Goal: Task Accomplishment & Management: Manage account settings

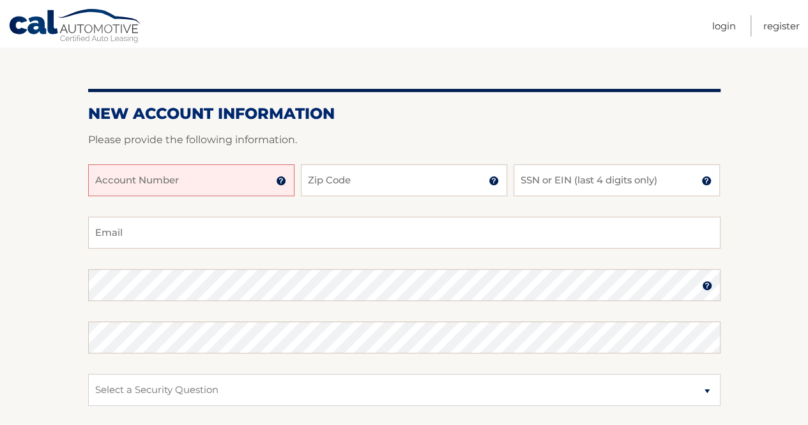
scroll to position [128, 0]
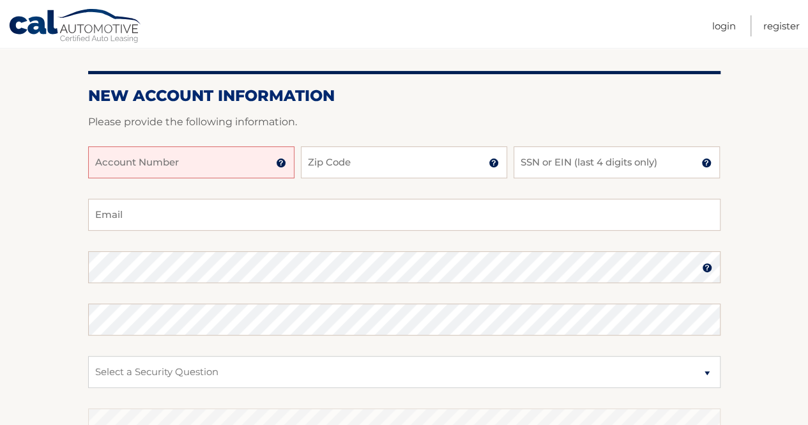
click at [160, 146] on input "Account Number" at bounding box center [191, 162] width 206 height 32
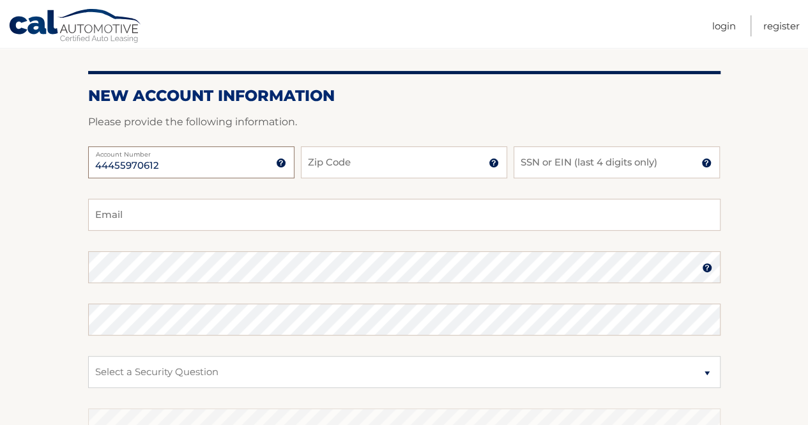
type input "44455970612"
click at [362, 160] on input "Zip Code" at bounding box center [404, 162] width 206 height 32
type input "33436"
type input "rachel.hintz@stryker.com"
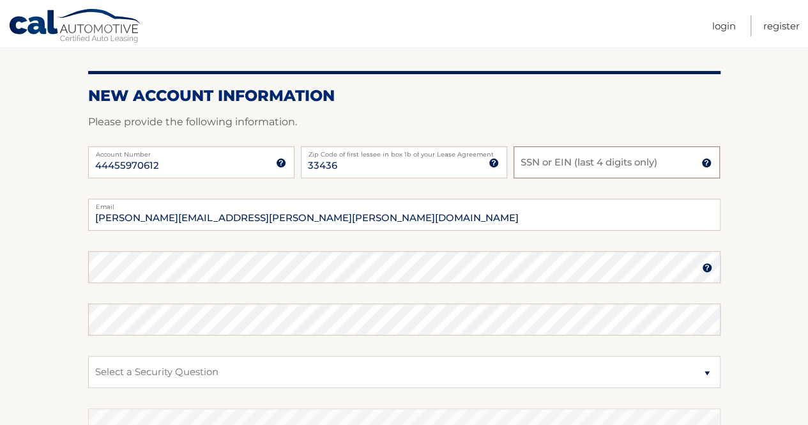
click at [562, 162] on input "SSN or EIN (last 4 digits only)" at bounding box center [617, 162] width 206 height 32
type input "2362"
drag, startPoint x: 268, startPoint y: 215, endPoint x: 16, endPoint y: 229, distance: 252.1
click at [17, 229] on section "New Account Information Please provide the following information. 44455970612 A…" at bounding box center [404, 278] width 808 height 499
type input "rhintz18@icloud.com"
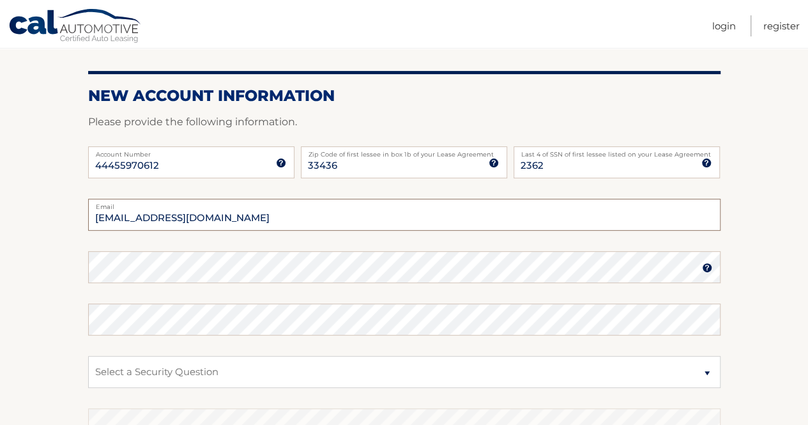
drag, startPoint x: 227, startPoint y: 217, endPoint x: 242, endPoint y: 205, distance: 18.7
click at [242, 205] on div "rhintz18@icloud.com Email" at bounding box center [404, 215] width 632 height 32
click at [709, 264] on img at bounding box center [707, 268] width 10 height 10
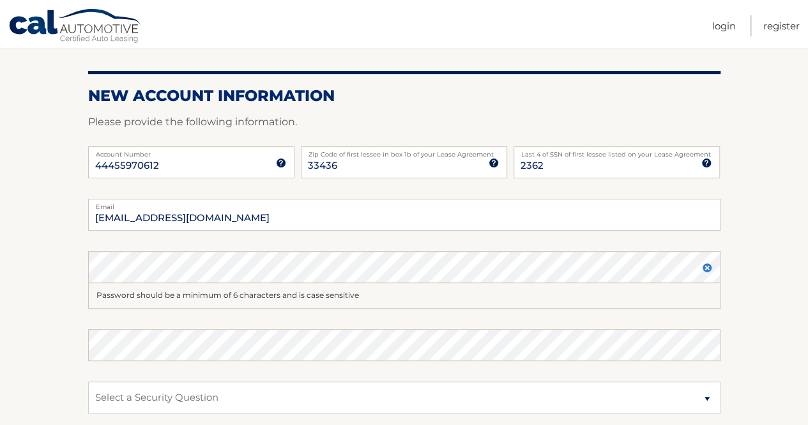
click at [111, 280] on div "Password Password should be a minimum of 6 characters and is case sensitive" at bounding box center [404, 279] width 632 height 57
drag, startPoint x: 111, startPoint y: 283, endPoint x: 27, endPoint y: 269, distance: 84.2
click at [27, 269] on section "New Account Information Please provide the following information. 44455970612 A…" at bounding box center [404, 291] width 808 height 525
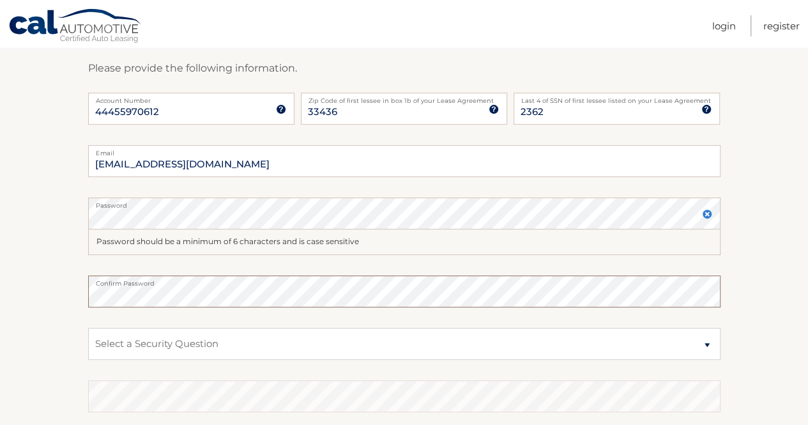
scroll to position [256, 0]
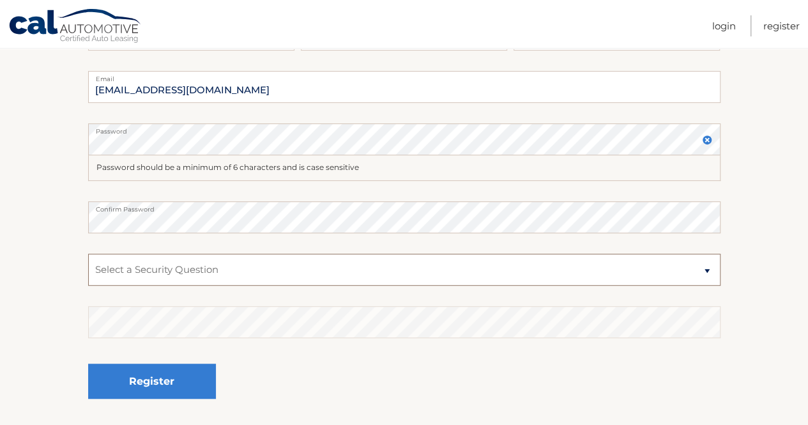
click at [181, 259] on select "Select a Security Question What was the name of your elementary school? What is…" at bounding box center [404, 270] width 632 height 32
click at [181, 272] on select "Select a Security Question What was the name of your elementary school? What is…" at bounding box center [404, 270] width 632 height 32
select select "2"
click at [88, 254] on select "Select a Security Question What was the name of your elementary school? What is…" at bounding box center [404, 270] width 632 height 32
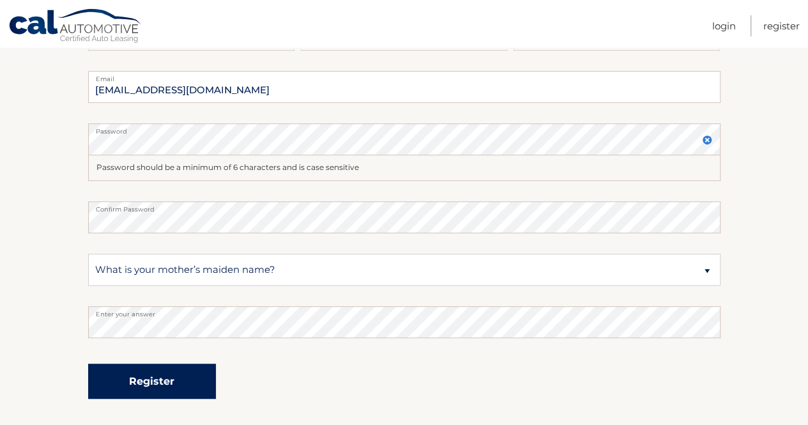
click at [156, 376] on button "Register" at bounding box center [152, 381] width 128 height 35
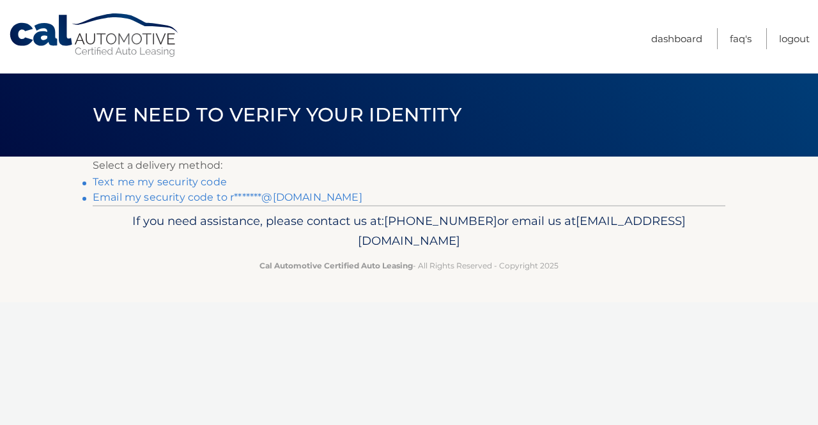
click at [142, 183] on link "Text me my security code" at bounding box center [160, 182] width 134 height 12
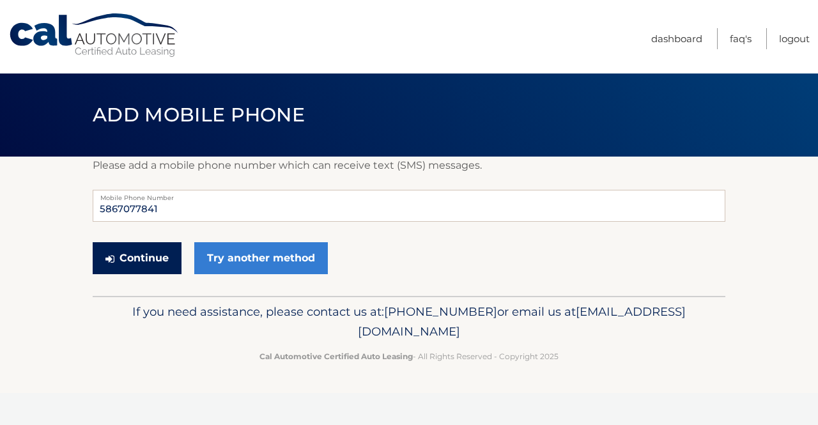
click at [144, 251] on button "Continue" at bounding box center [137, 258] width 89 height 32
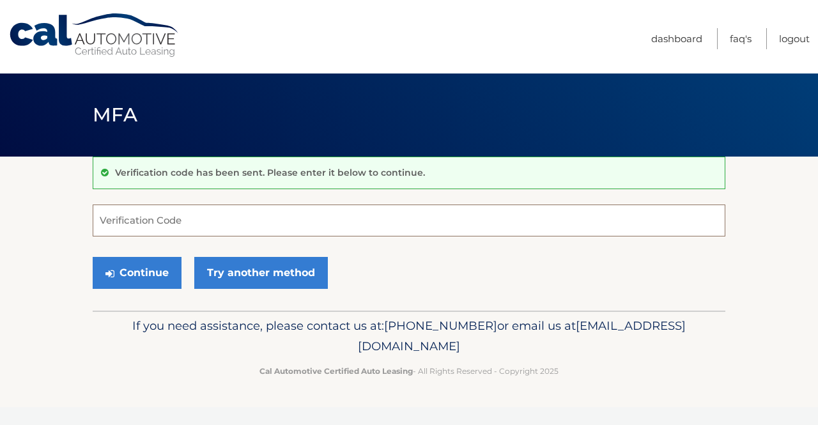
click at [189, 224] on input "Verification Code" at bounding box center [409, 220] width 632 height 32
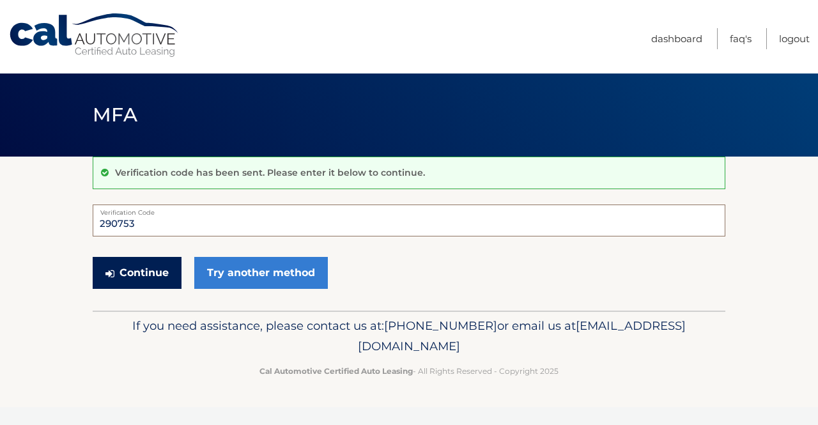
type input "290753"
click at [153, 270] on button "Continue" at bounding box center [137, 273] width 89 height 32
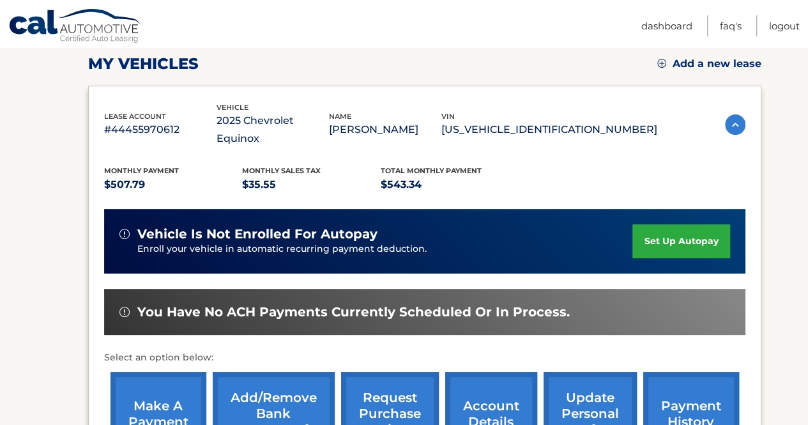
scroll to position [192, 0]
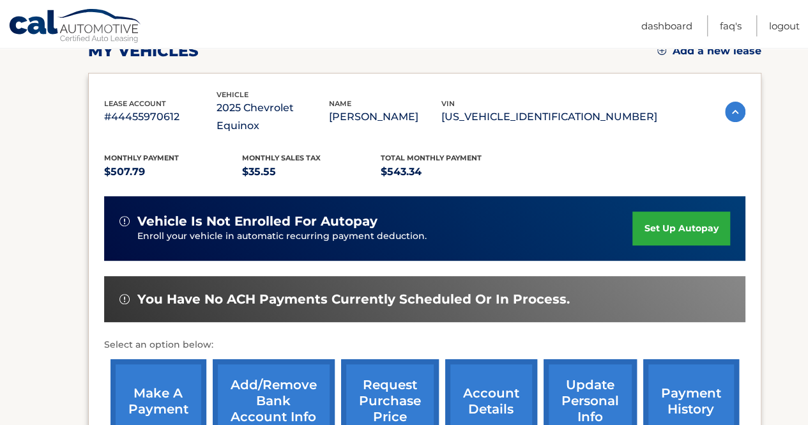
click at [673, 211] on link "set up autopay" at bounding box center [680, 228] width 97 height 34
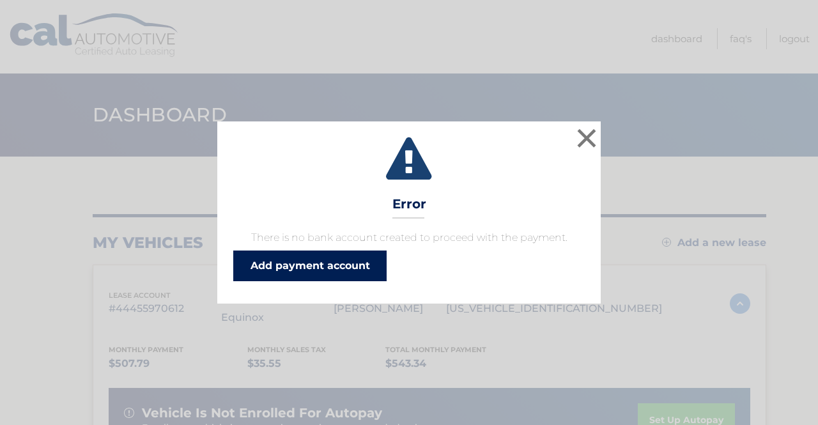
click at [315, 268] on link "Add payment account" at bounding box center [309, 265] width 153 height 31
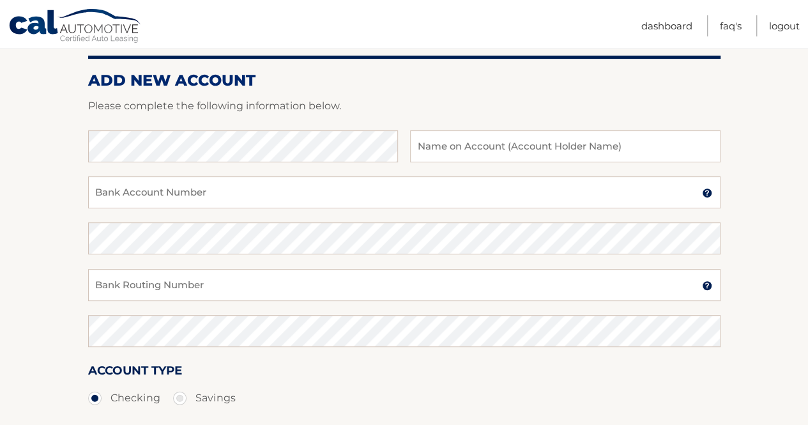
scroll to position [192, 0]
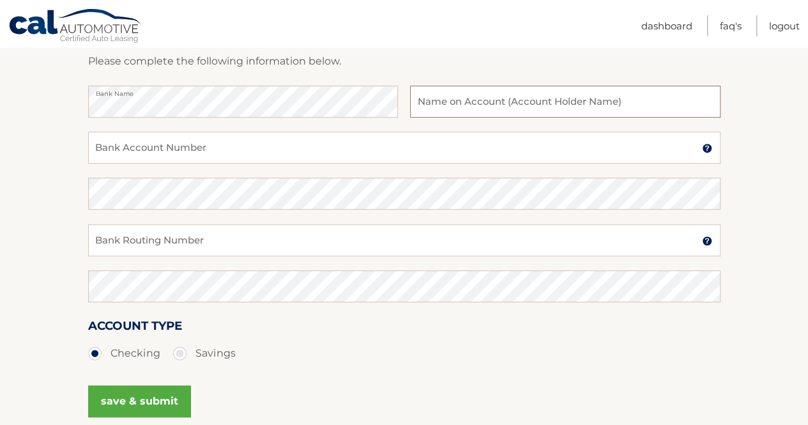
click at [550, 103] on input "text" at bounding box center [565, 102] width 310 height 32
type input "Rachel Hintz"
click at [132, 153] on input "Bank Account Number" at bounding box center [404, 148] width 632 height 32
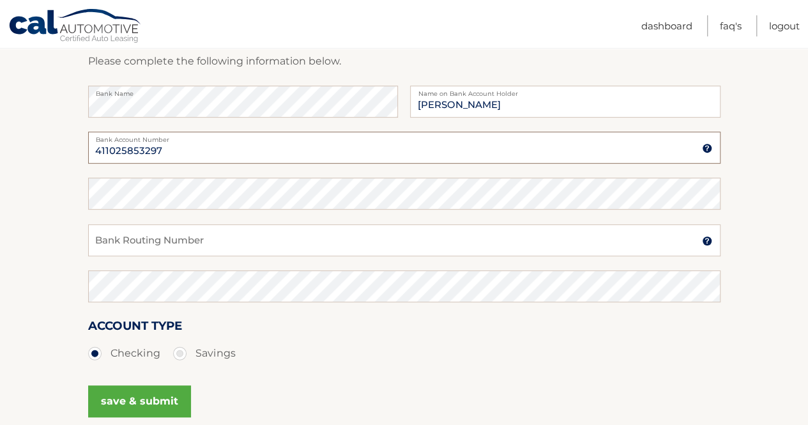
type input "411025853297"
click at [204, 236] on input "Bank Routing Number" at bounding box center [404, 240] width 632 height 32
type input "031101334"
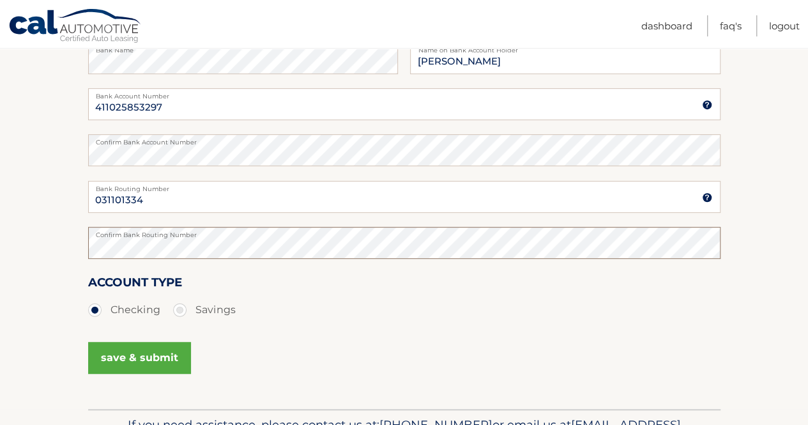
scroll to position [256, 0]
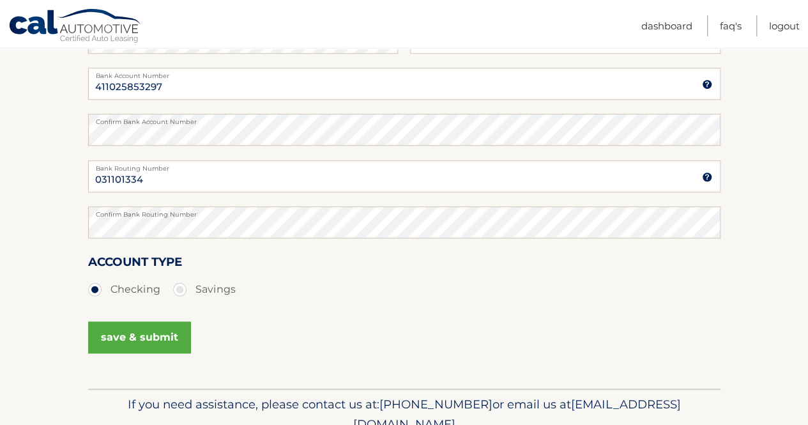
click at [137, 342] on button "save & submit" at bounding box center [139, 337] width 103 height 32
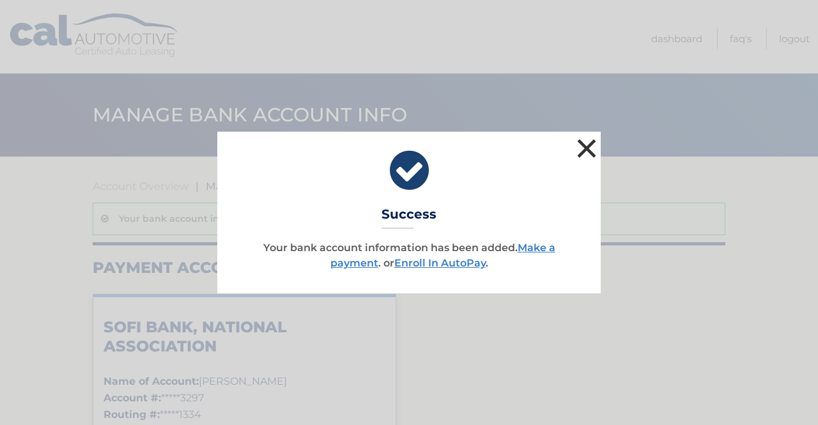
click at [586, 151] on button "×" at bounding box center [587, 148] width 26 height 26
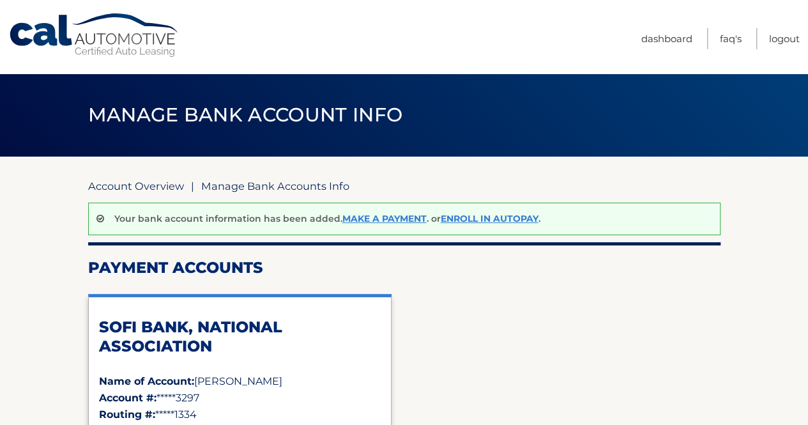
click at [123, 185] on link "Account Overview" at bounding box center [136, 186] width 96 height 13
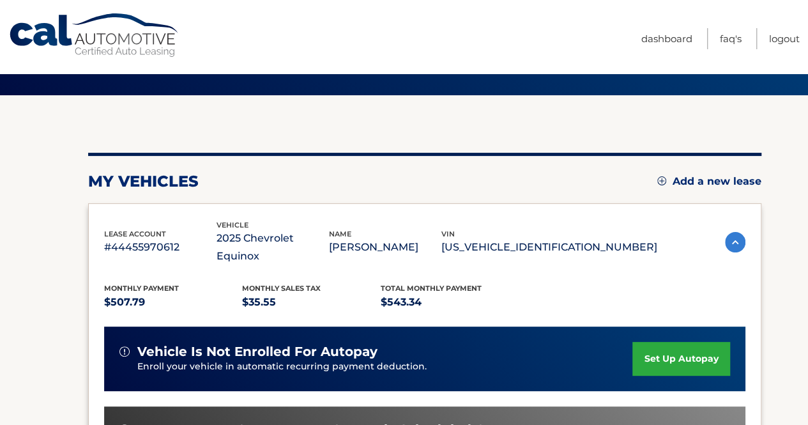
scroll to position [128, 0]
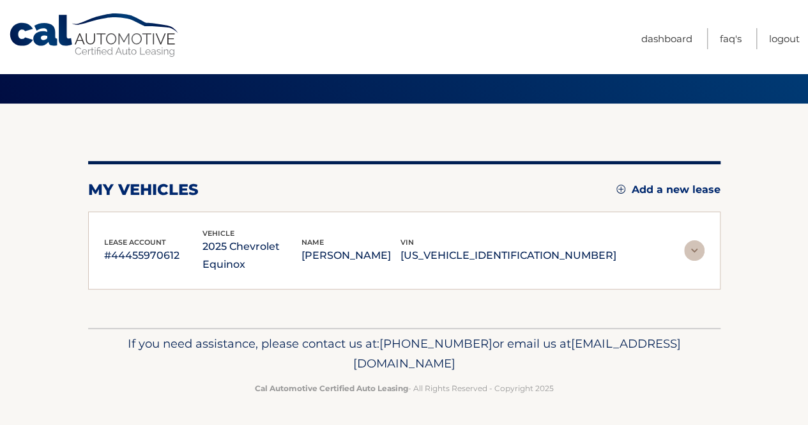
scroll to position [128, 0]
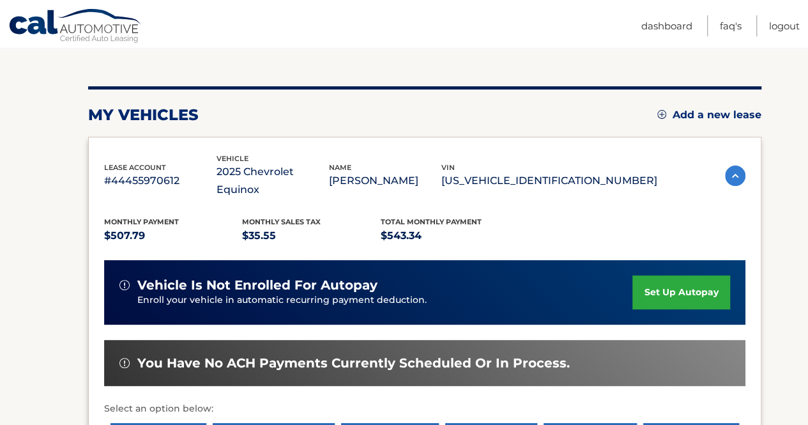
click at [697, 275] on link "set up autopay" at bounding box center [680, 292] width 97 height 34
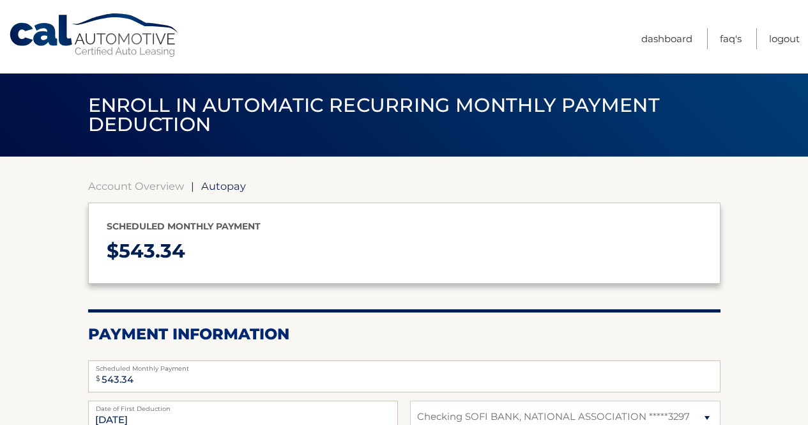
select select "NTY2NjA2NWYtNWZiOS00MTMxLTljMTMtNjNiZDU1ZTBkZmZm"
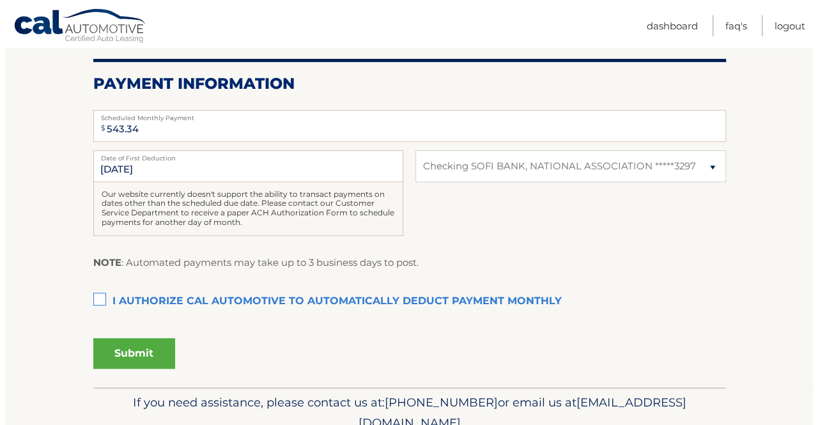
scroll to position [256, 0]
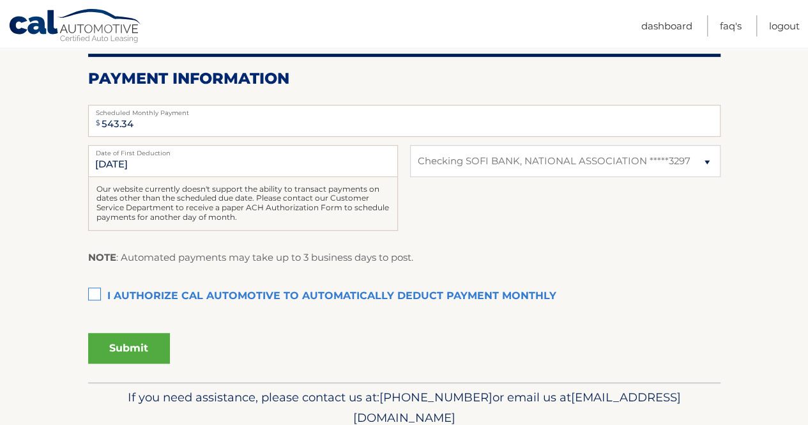
click at [96, 295] on label "I authorize cal automotive to automatically deduct payment monthly This checkbo…" at bounding box center [404, 297] width 632 height 26
click at [0, 0] on input "I authorize cal automotive to automatically deduct payment monthly This checkbo…" at bounding box center [0, 0] width 0 height 0
click at [132, 340] on button "Submit" at bounding box center [129, 348] width 82 height 31
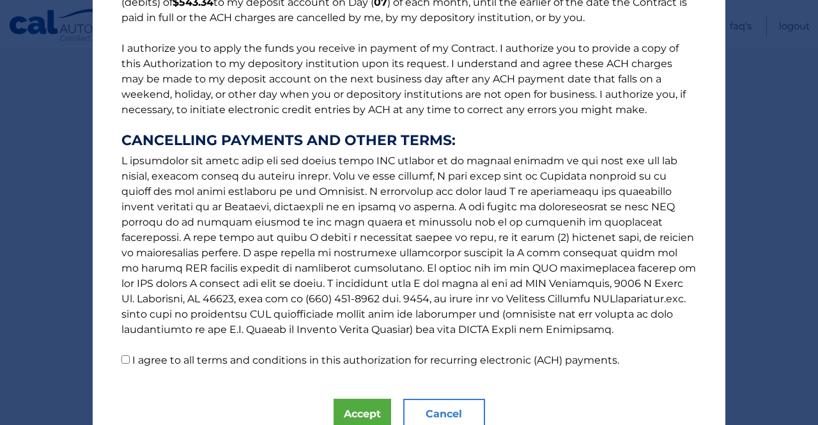
scroll to position [194, 0]
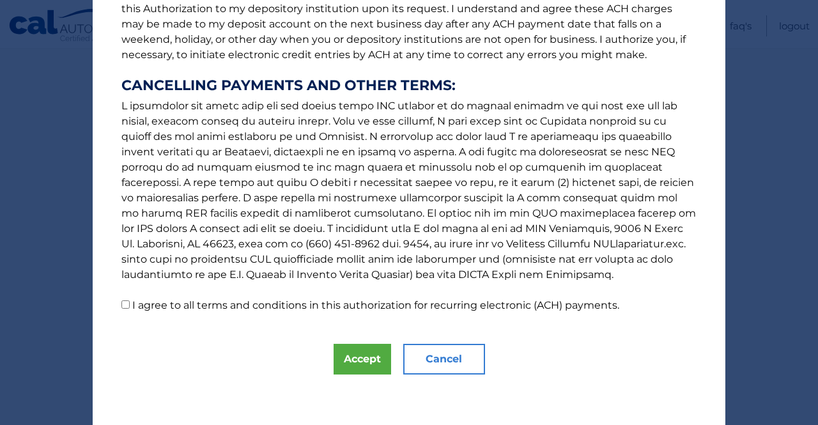
click at [162, 301] on label "I agree to all terms and conditions in this authorization for recurring electro…" at bounding box center [375, 305] width 487 height 12
click at [130, 301] on input "I agree to all terms and conditions in this authorization for recurring electro…" at bounding box center [125, 304] width 8 height 8
checkbox input "true"
click at [364, 348] on button "Accept" at bounding box center [361, 359] width 57 height 31
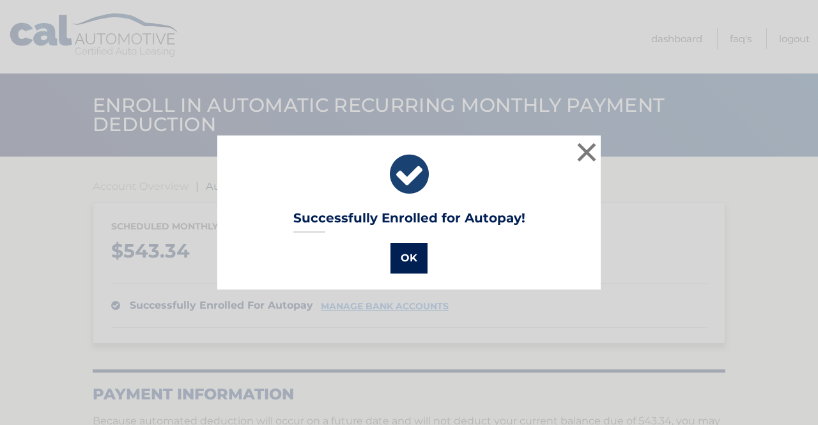
click at [413, 247] on button "OK" at bounding box center [408, 258] width 37 height 31
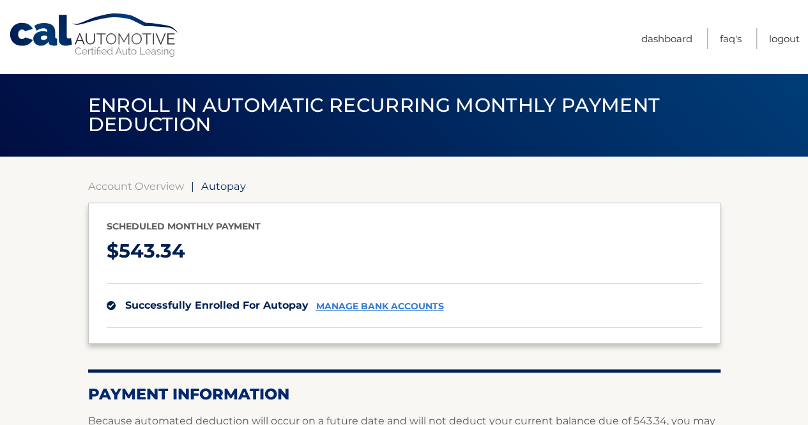
scroll to position [128, 0]
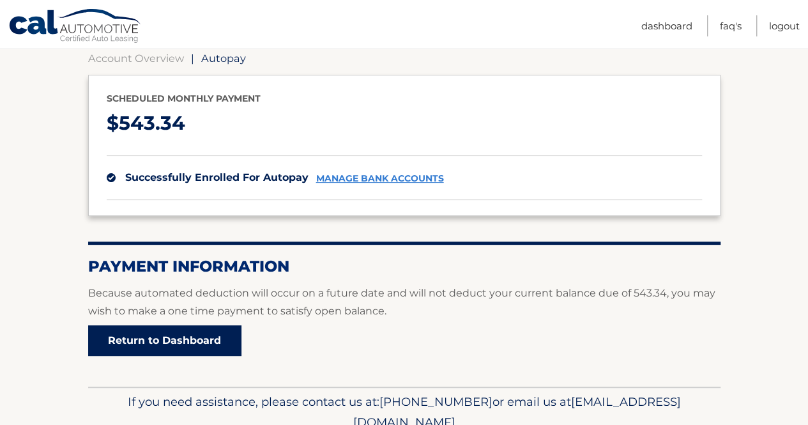
click at [167, 348] on link "Return to Dashboard" at bounding box center [164, 340] width 153 height 31
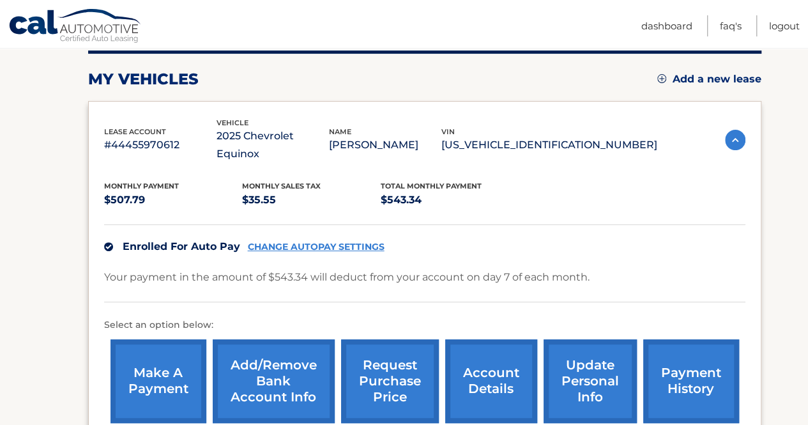
scroll to position [256, 0]
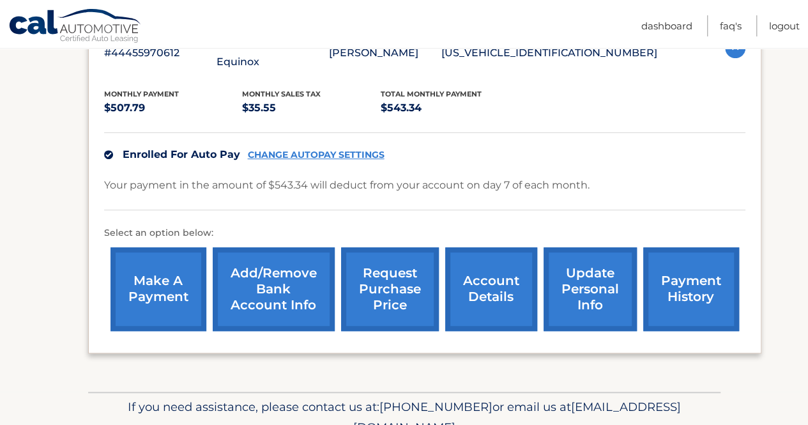
click at [160, 266] on link "make a payment" at bounding box center [159, 289] width 96 height 84
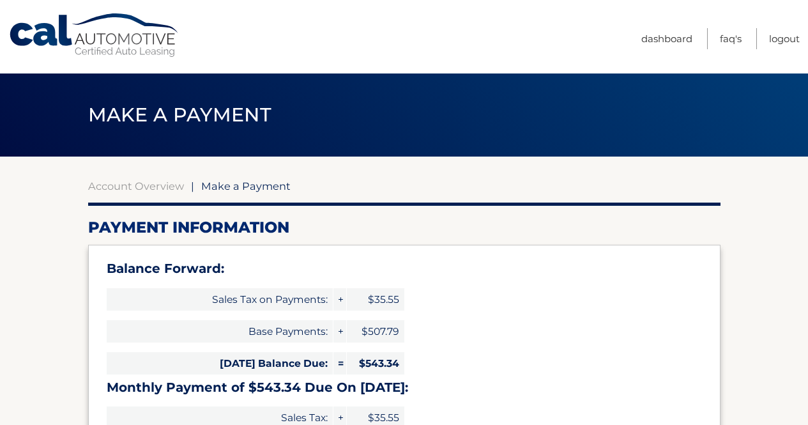
select select "NTY2NjA2NWYtNWZiOS00MTMxLTljMTMtNjNiZDU1ZTBkZmZm"
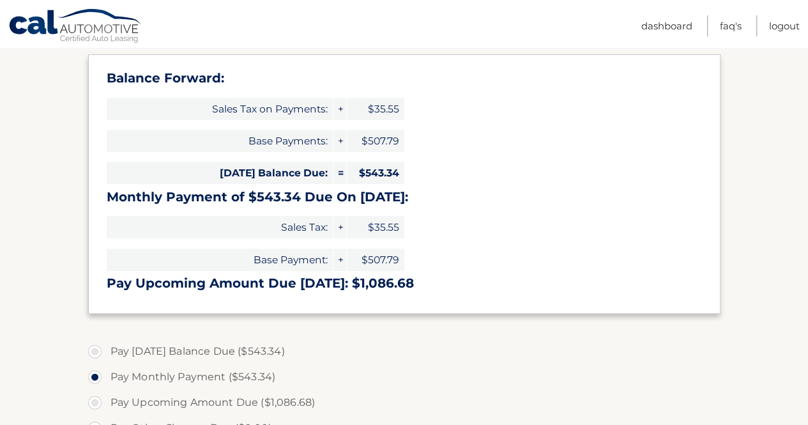
scroll to position [192, 0]
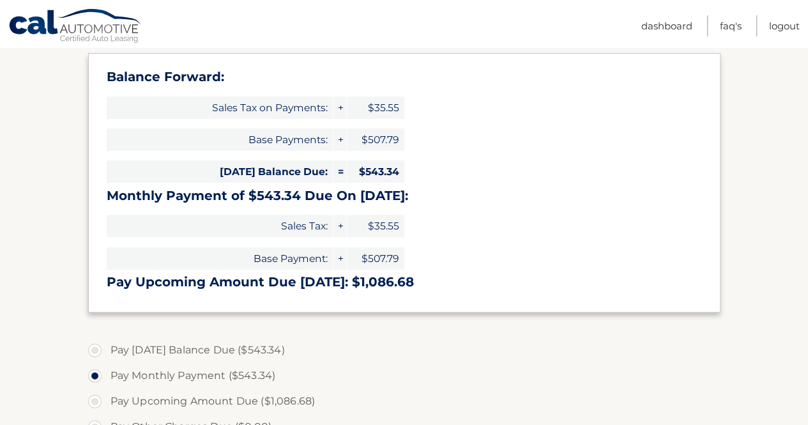
click at [179, 349] on label "Pay Today's Balance Due ($543.34)" at bounding box center [404, 350] width 632 height 26
click at [106, 349] on input "Pay Today's Balance Due ($543.34)" at bounding box center [99, 347] width 13 height 20
radio input "true"
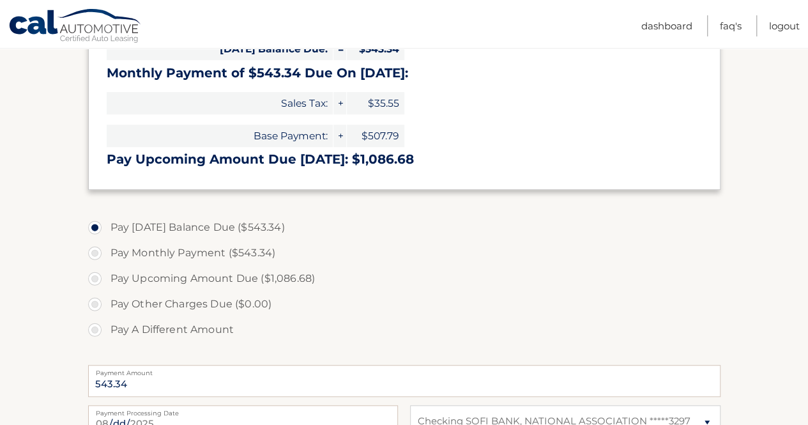
scroll to position [319, 0]
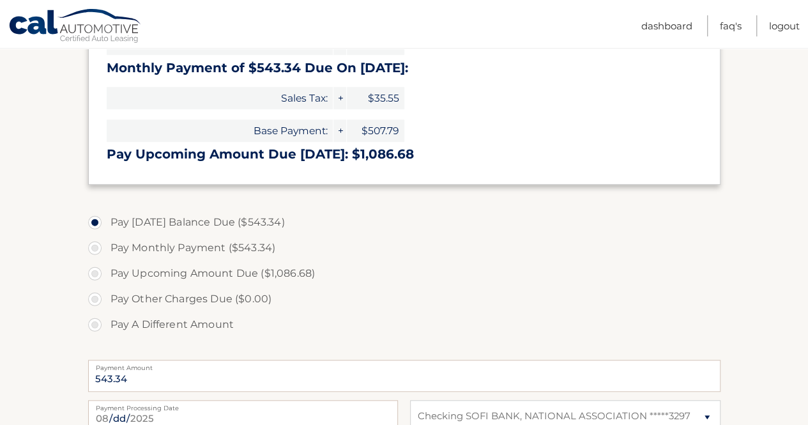
click at [224, 241] on label "Pay Monthly Payment ($543.34)" at bounding box center [404, 248] width 632 height 26
click at [106, 241] on input "Pay Monthly Payment ($543.34)" at bounding box center [99, 245] width 13 height 20
radio input "true"
click at [183, 217] on label "Pay Today's Balance Due ($543.34)" at bounding box center [404, 223] width 632 height 26
click at [106, 217] on input "Pay Today's Balance Due ($543.34)" at bounding box center [99, 220] width 13 height 20
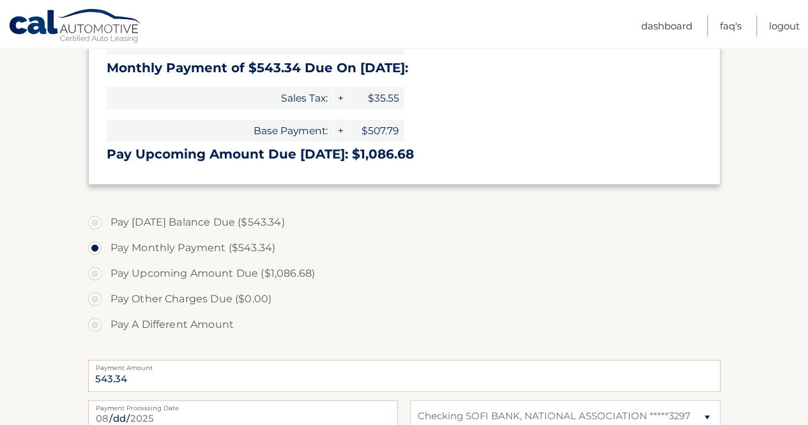
radio input "true"
click at [185, 250] on label "Pay Monthly Payment ($543.34)" at bounding box center [404, 248] width 632 height 26
click at [106, 250] on input "Pay Monthly Payment ($543.34)" at bounding box center [99, 245] width 13 height 20
radio input "true"
click at [272, 222] on label "Pay Today's Balance Due ($543.34)" at bounding box center [404, 223] width 632 height 26
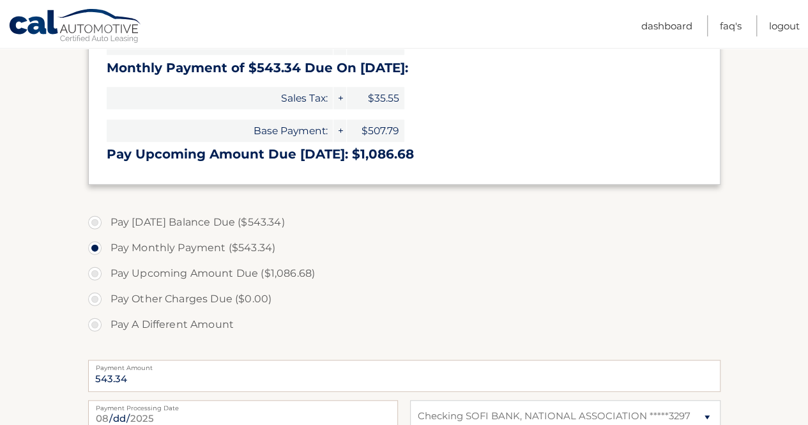
click at [106, 222] on input "Pay Today's Balance Due ($543.34)" at bounding box center [99, 220] width 13 height 20
radio input "true"
click at [195, 241] on label "Pay Monthly Payment ($543.34)" at bounding box center [404, 248] width 632 height 26
click at [106, 241] on input "Pay Monthly Payment ($543.34)" at bounding box center [99, 245] width 13 height 20
radio input "true"
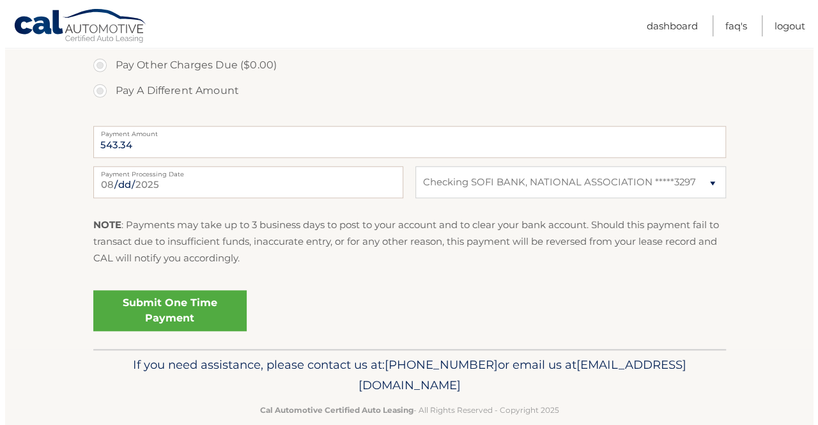
scroll to position [574, 0]
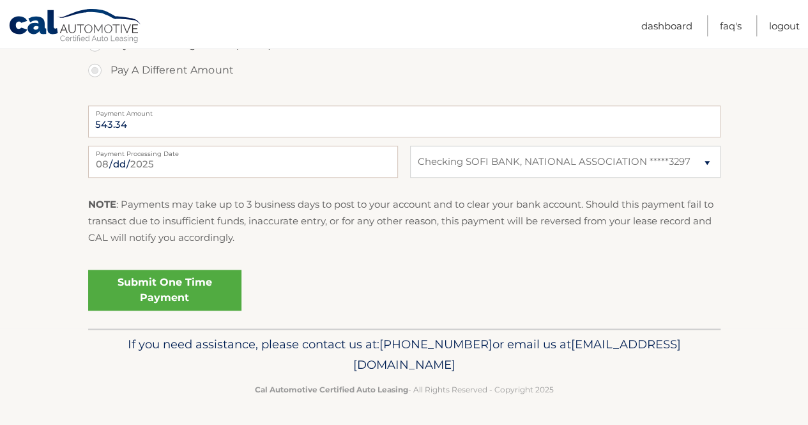
click at [160, 288] on link "Submit One Time Payment" at bounding box center [164, 290] width 153 height 41
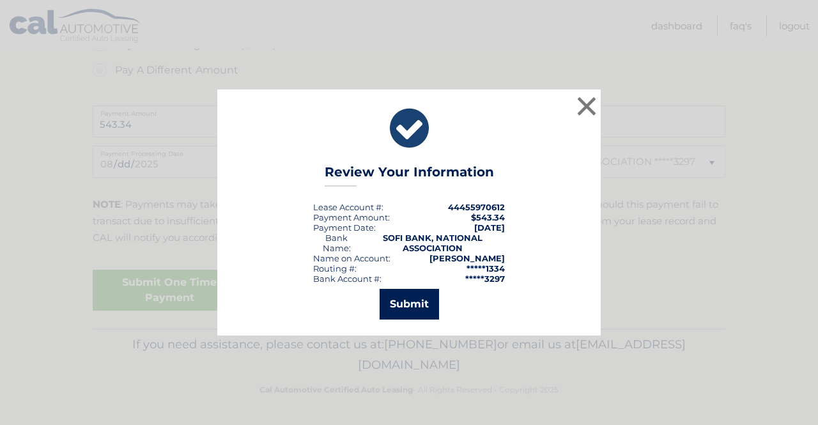
click at [410, 301] on button "Submit" at bounding box center [408, 304] width 59 height 31
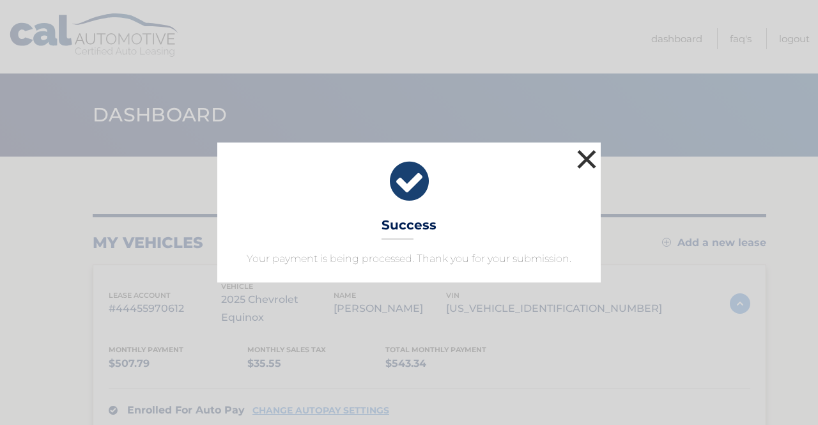
click at [577, 156] on button "×" at bounding box center [587, 159] width 26 height 26
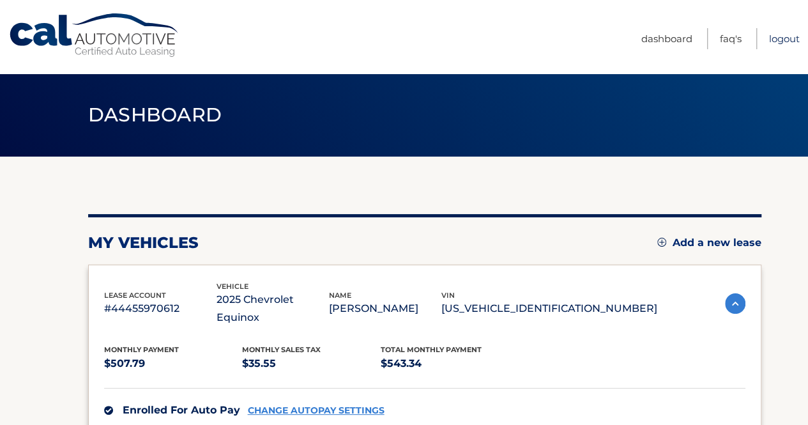
click at [790, 25] on ul "Dashboard FAQ's Logout" at bounding box center [720, 36] width 158 height 73
click at [786, 39] on link "Logout" at bounding box center [784, 38] width 31 height 21
